Goal: Task Accomplishment & Management: Use online tool/utility

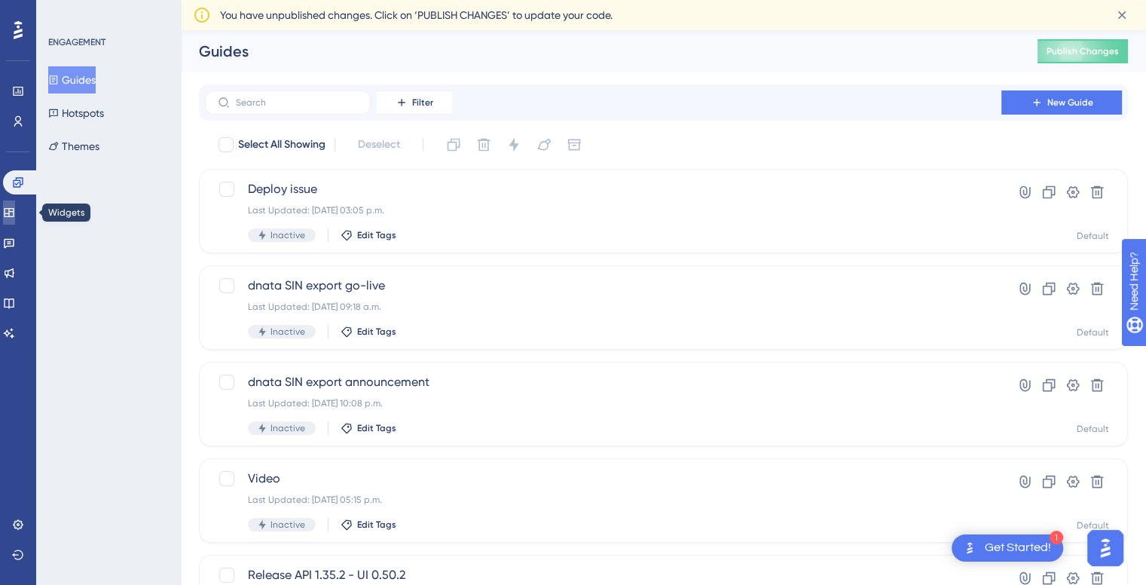
click at [15, 222] on link at bounding box center [9, 212] width 12 height 24
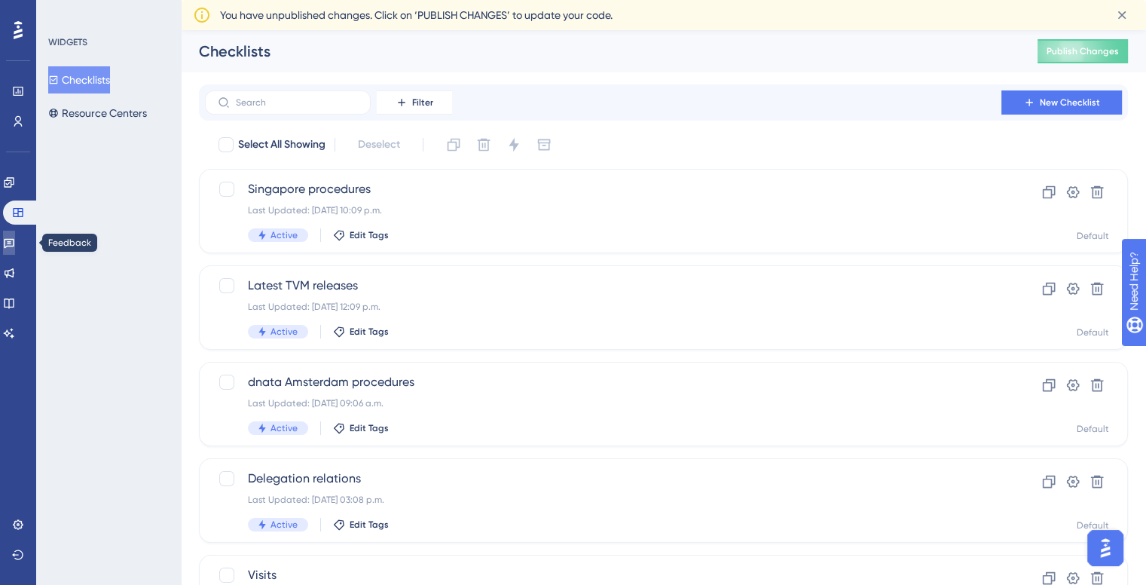
click at [15, 238] on icon at bounding box center [9, 243] width 12 height 12
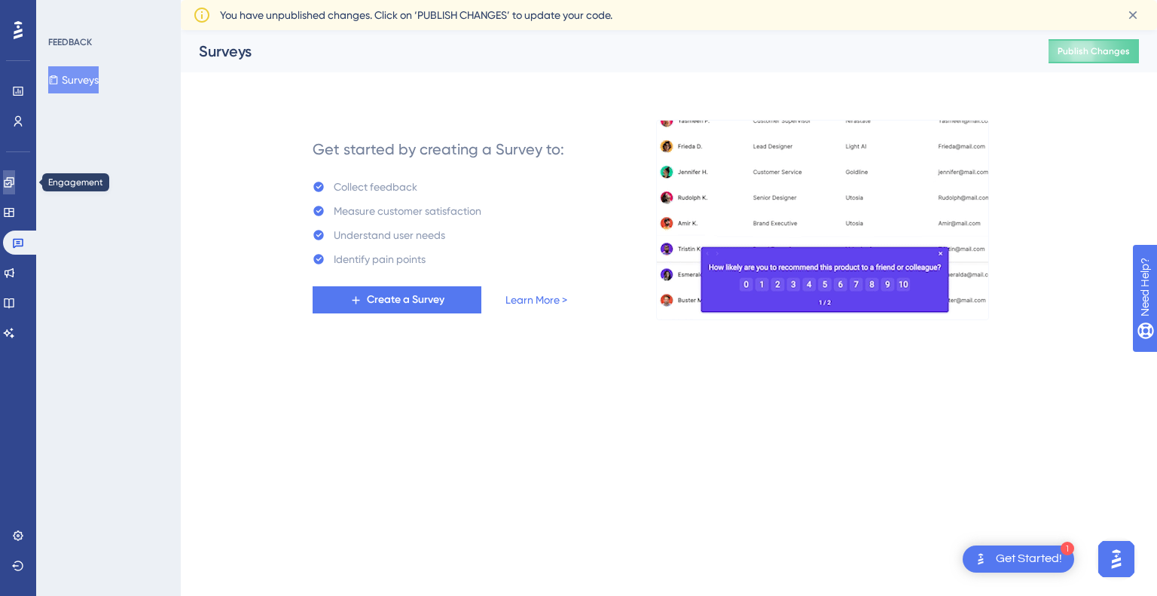
click at [8, 178] on link at bounding box center [9, 182] width 12 height 24
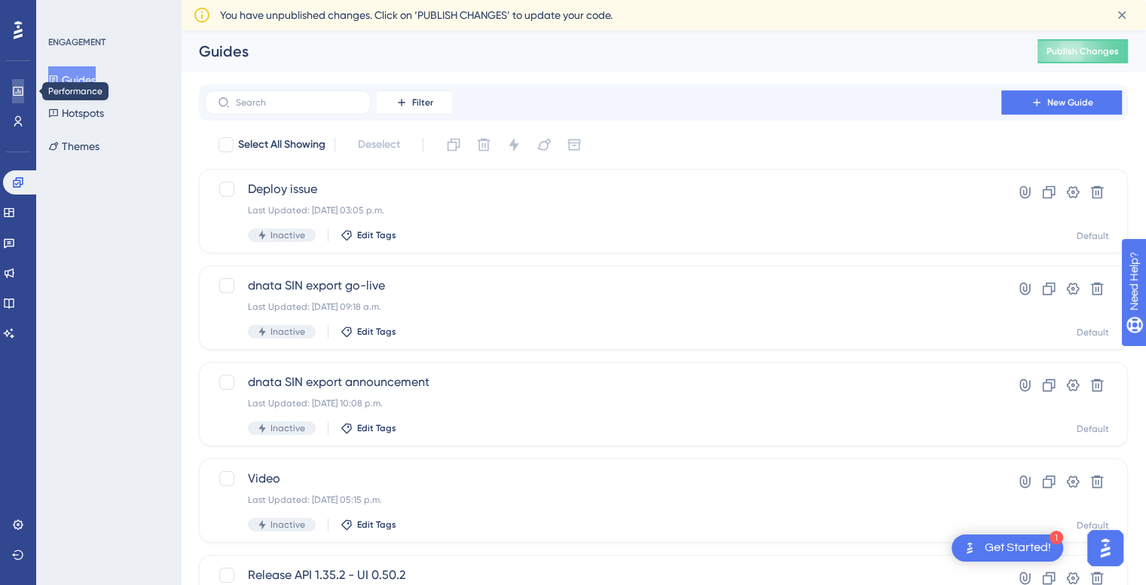
click at [12, 90] on link at bounding box center [18, 91] width 12 height 24
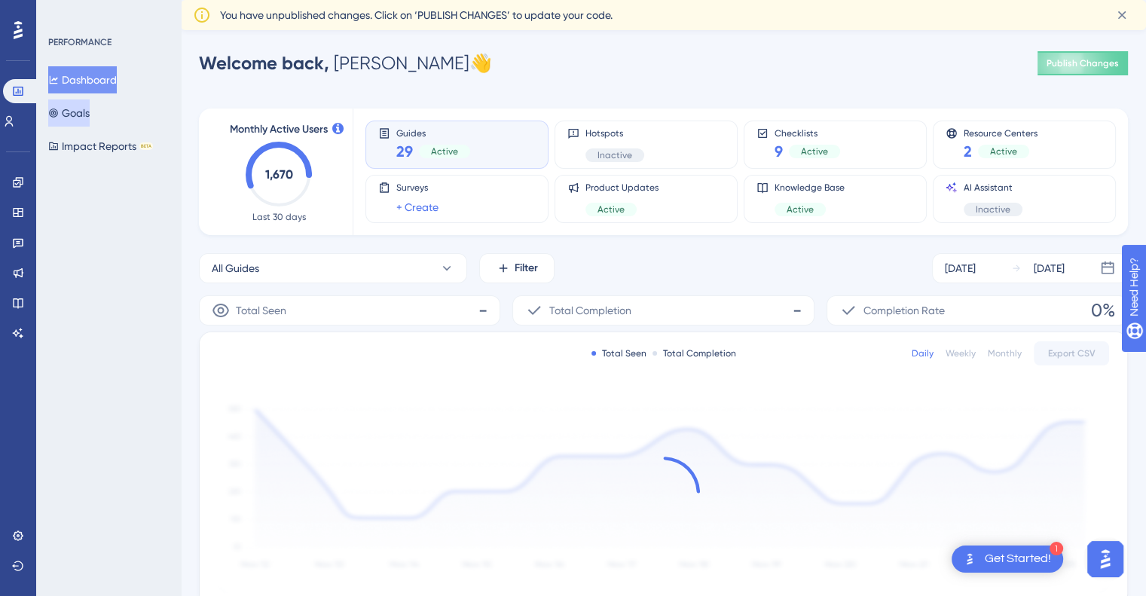
click at [90, 118] on button "Goals" at bounding box center [68, 112] width 41 height 27
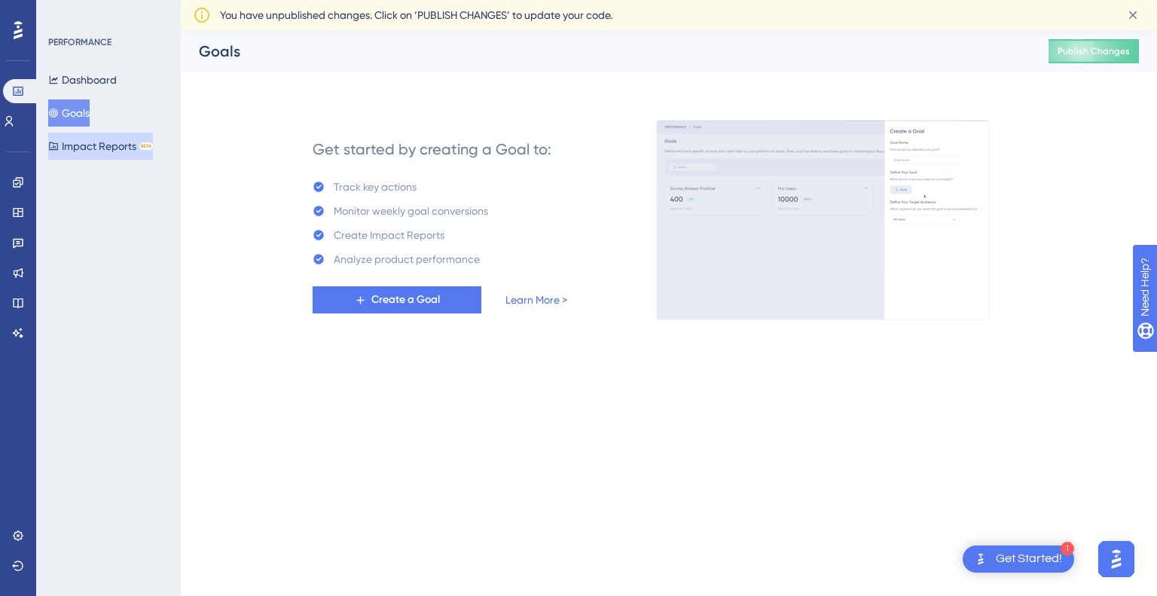
click at [99, 154] on button "Impact Reports BETA" at bounding box center [100, 146] width 105 height 27
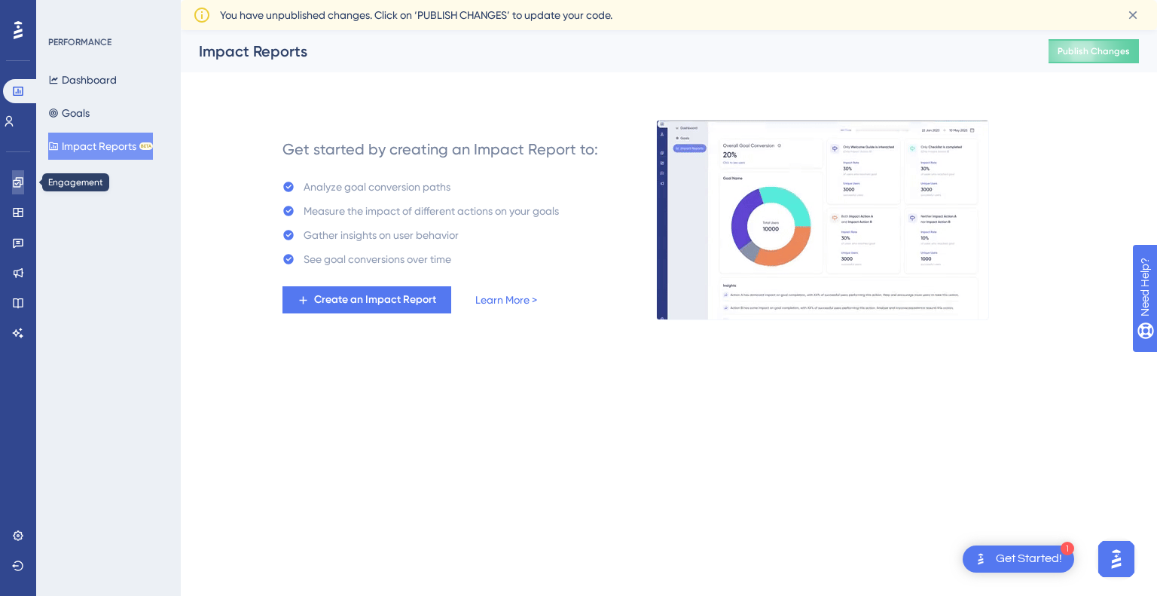
click at [21, 181] on icon at bounding box center [18, 182] width 12 height 12
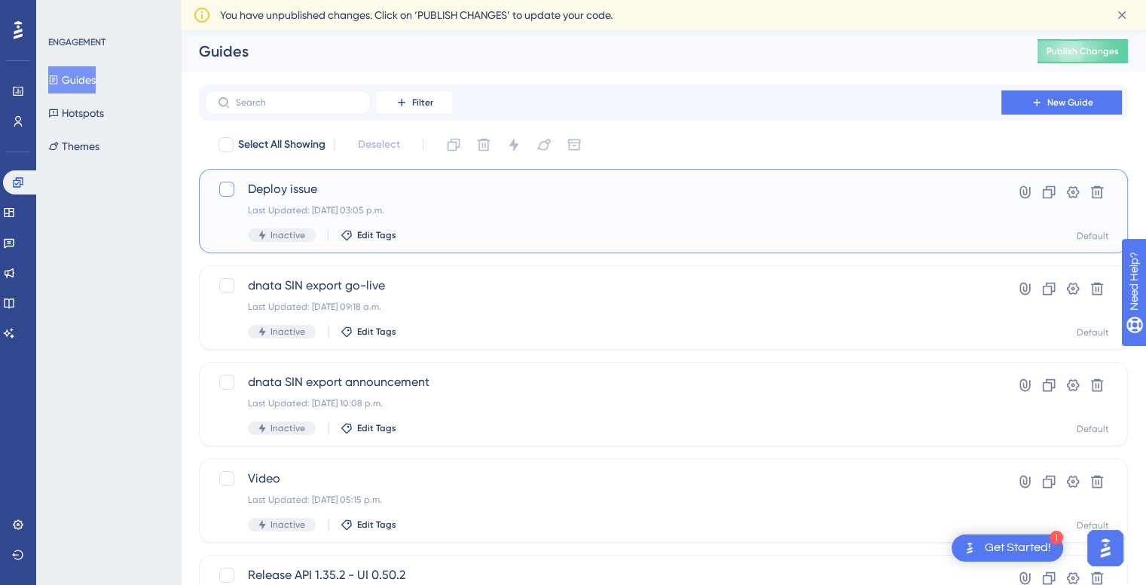
click at [226, 186] on div at bounding box center [226, 189] width 15 height 15
checkbox input "true"
click at [284, 189] on span "Deploy issue" at bounding box center [603, 189] width 711 height 18
